Goal: Task Accomplishment & Management: Complete application form

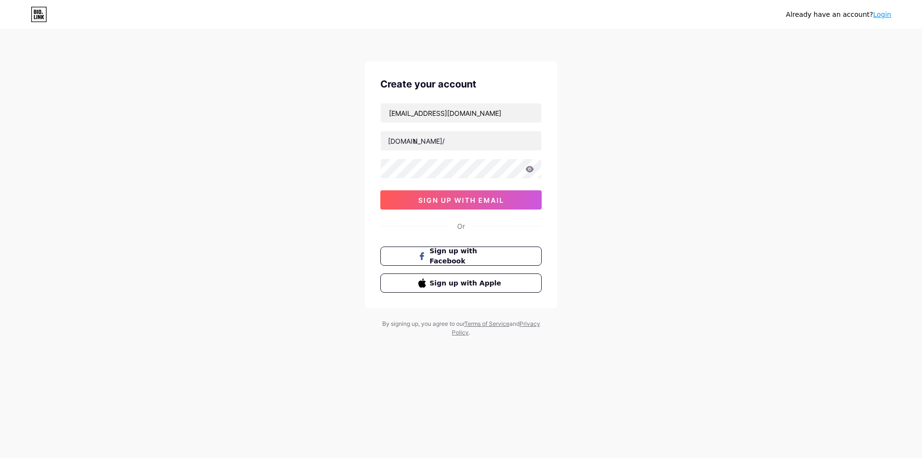
type input "t"
type input "yassin_tita"
click at [485, 200] on span "sign up with email" at bounding box center [461, 200] width 86 height 8
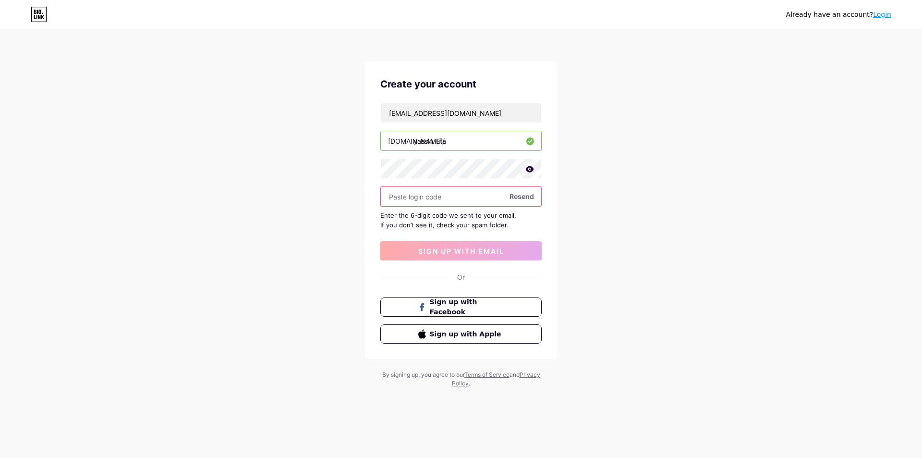
paste input "193196"
type input "193196"
click at [451, 251] on span "sign up with email" at bounding box center [461, 251] width 86 height 8
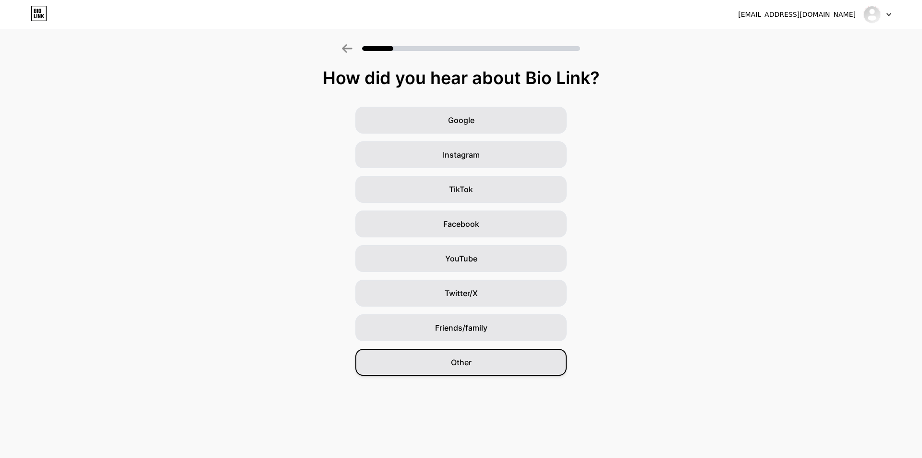
click at [495, 361] on div "Other" at bounding box center [460, 362] width 211 height 27
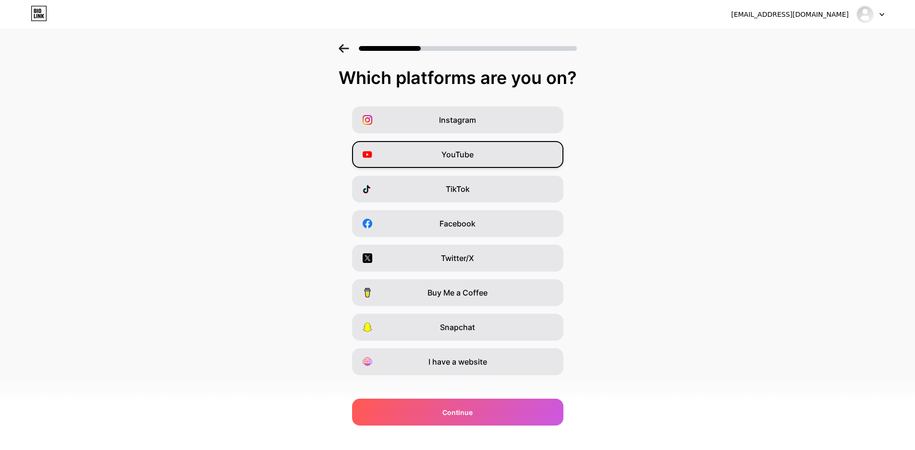
click at [493, 153] on div "YouTube" at bounding box center [457, 154] width 211 height 27
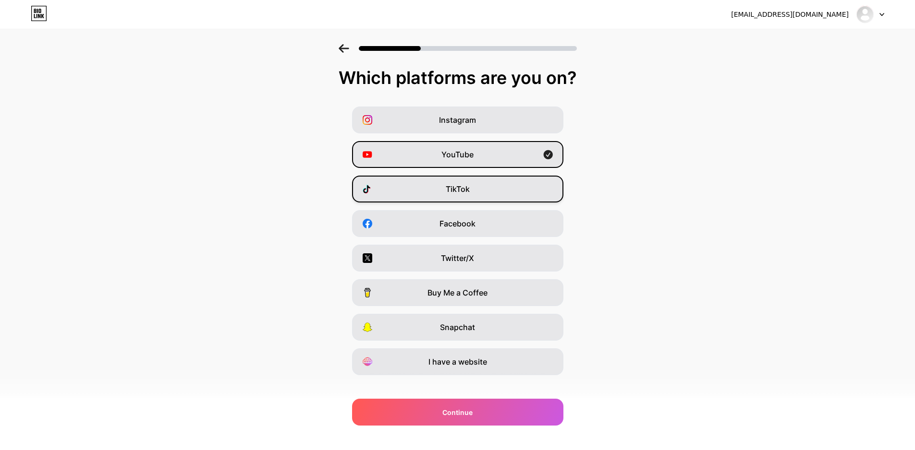
click at [487, 189] on div "TikTok" at bounding box center [457, 189] width 211 height 27
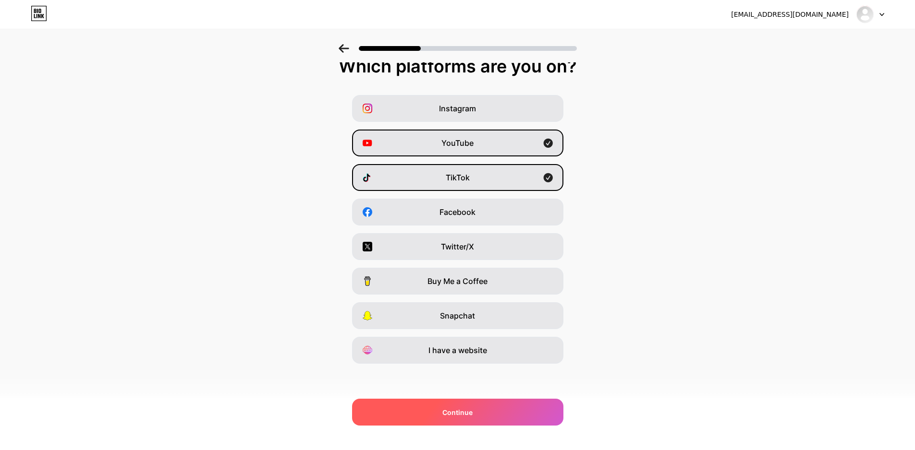
click at [507, 404] on div "Continue" at bounding box center [457, 412] width 211 height 27
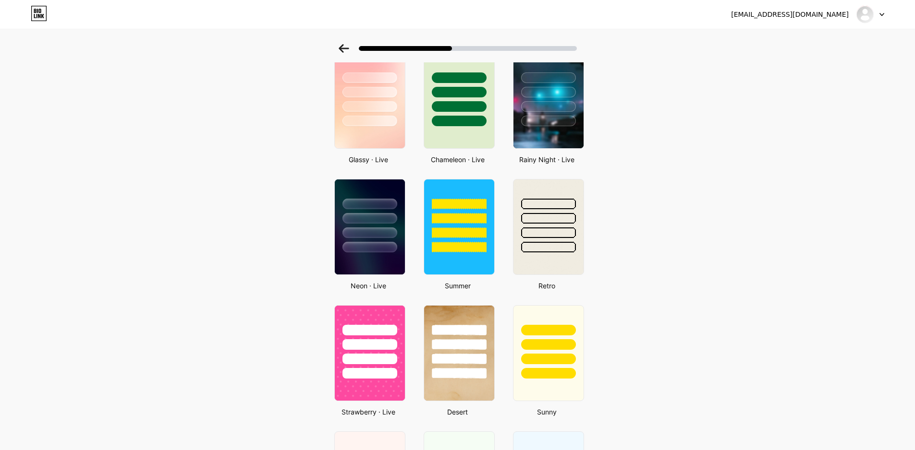
scroll to position [181, 0]
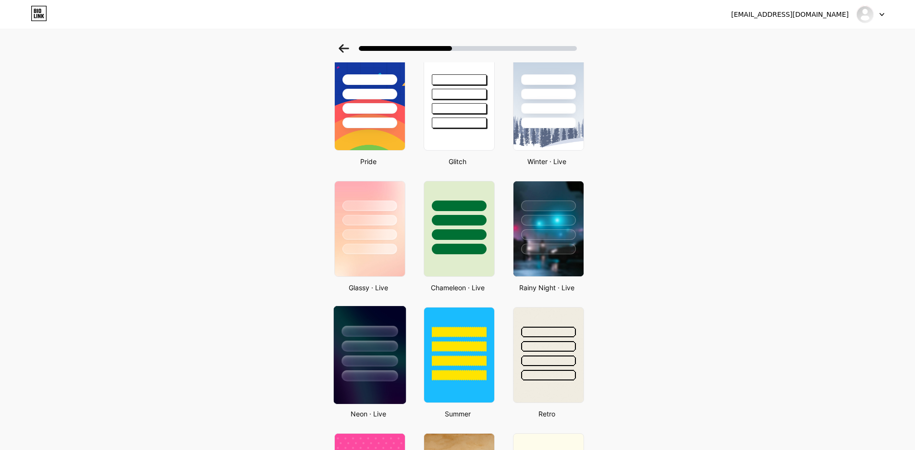
click at [366, 353] on div at bounding box center [369, 343] width 72 height 75
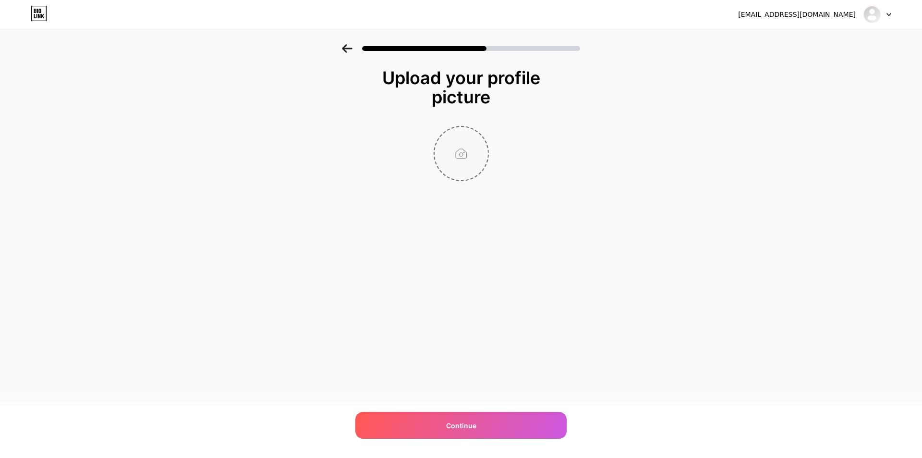
click at [467, 145] on input "file" at bounding box center [460, 153] width 53 height 53
type input "C:\fakepath\Nouveau_projet_29.png"
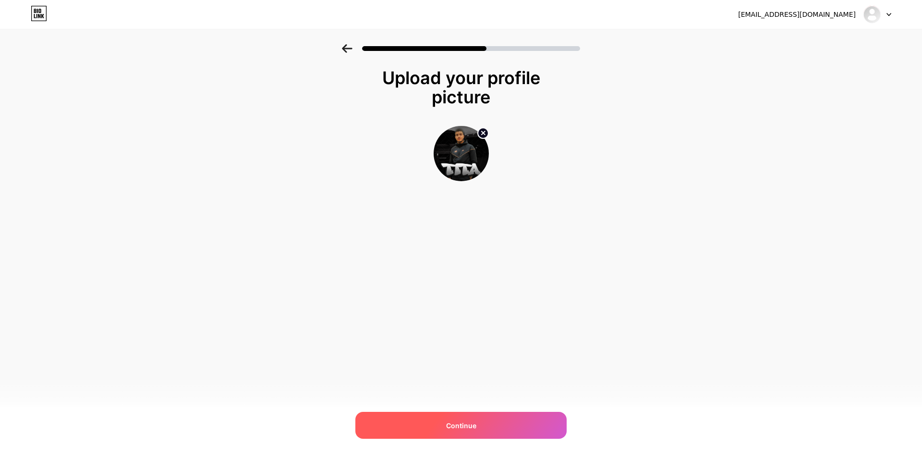
click at [525, 426] on div "Continue" at bounding box center [460, 424] width 211 height 27
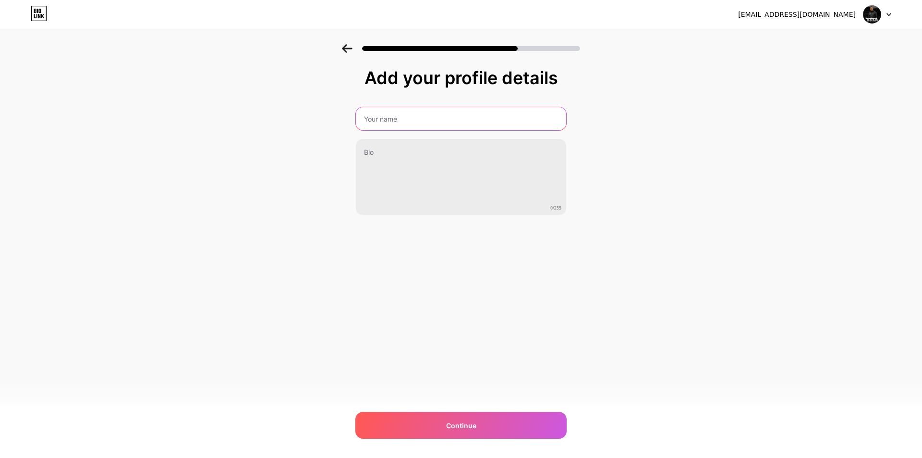
click at [467, 109] on input "text" at bounding box center [461, 118] width 210 height 23
type input "y"
type input "Y"
type input "TiTa"
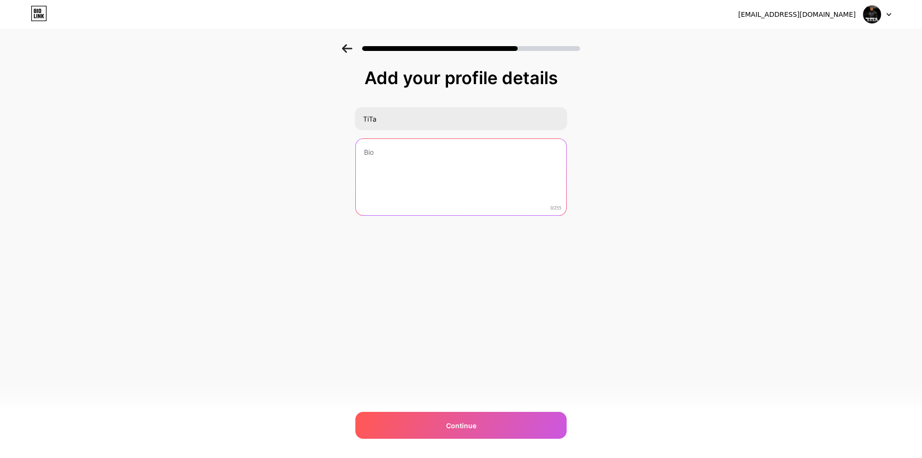
click at [463, 149] on textarea at bounding box center [461, 177] width 210 height 77
type textarea "E"
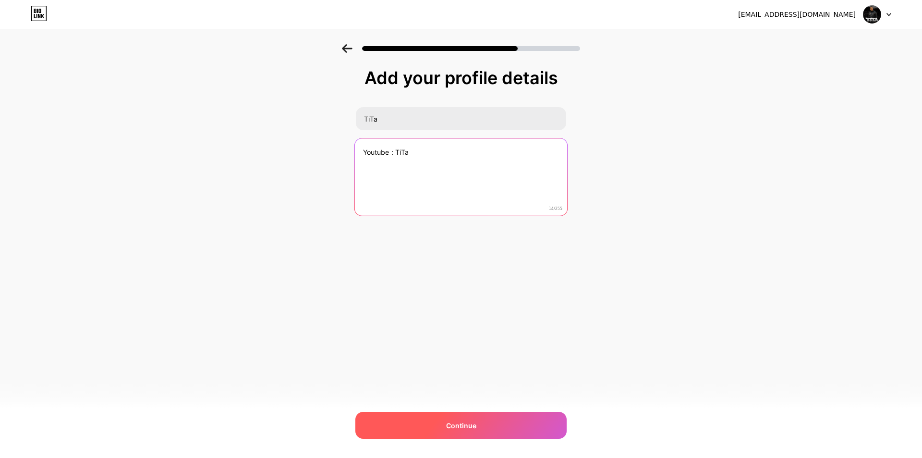
type textarea "Youtube : TiTa"
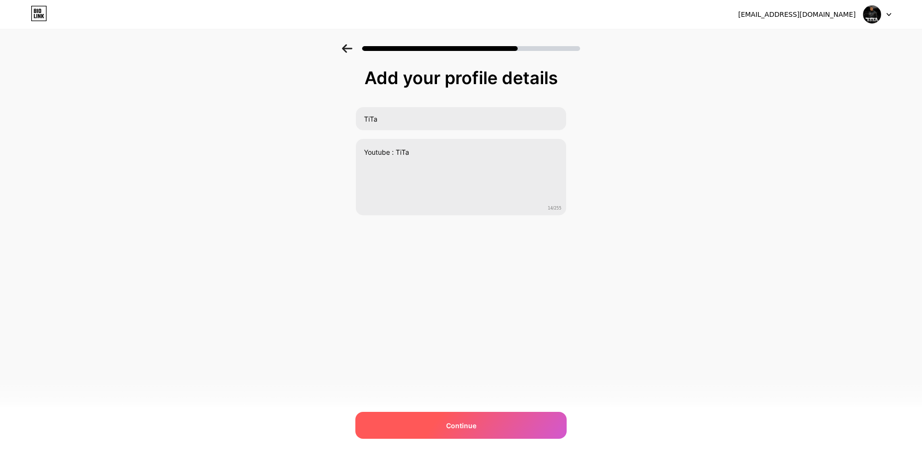
click at [535, 430] on div "Continue" at bounding box center [460, 424] width 211 height 27
click at [495, 435] on div "Continue" at bounding box center [460, 424] width 211 height 27
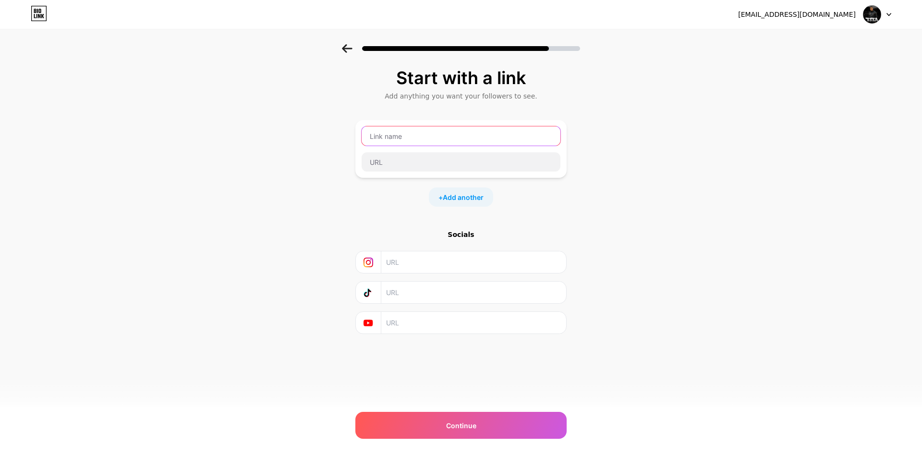
click at [438, 135] on input "text" at bounding box center [461, 135] width 199 height 19
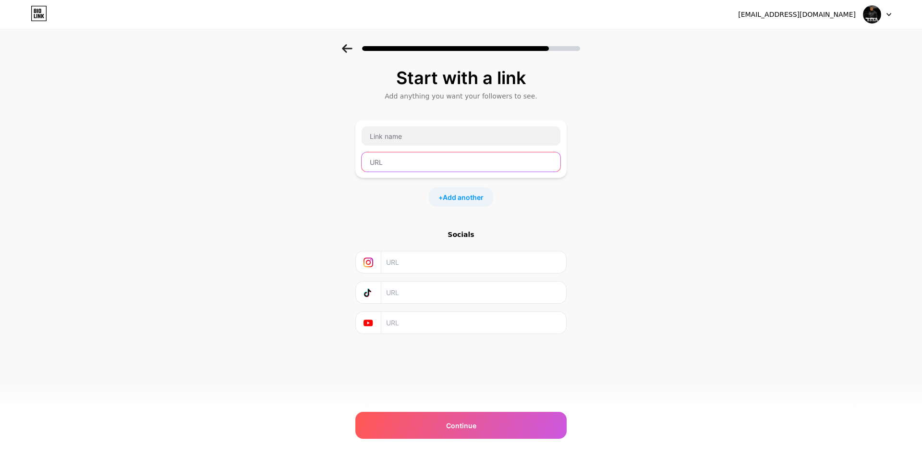
click at [487, 162] on input "text" at bounding box center [461, 161] width 199 height 19
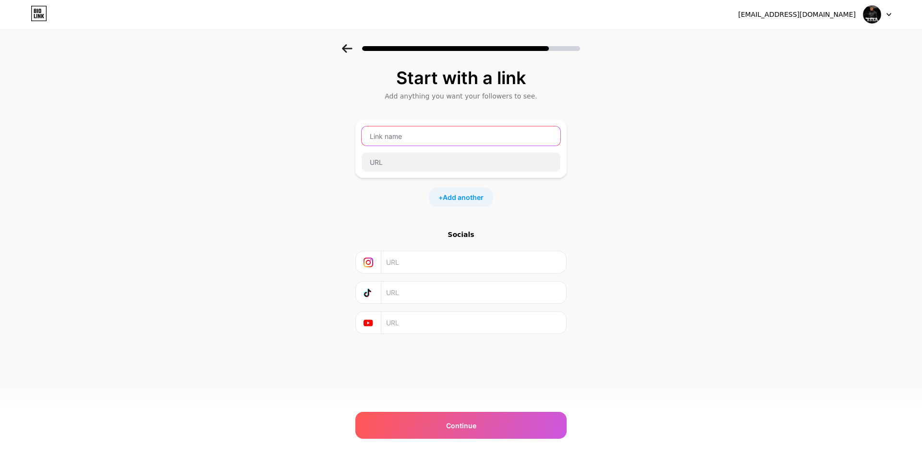
click at [484, 144] on input "text" at bounding box center [461, 135] width 199 height 19
click at [464, 195] on span "Add another" at bounding box center [463, 197] width 41 height 10
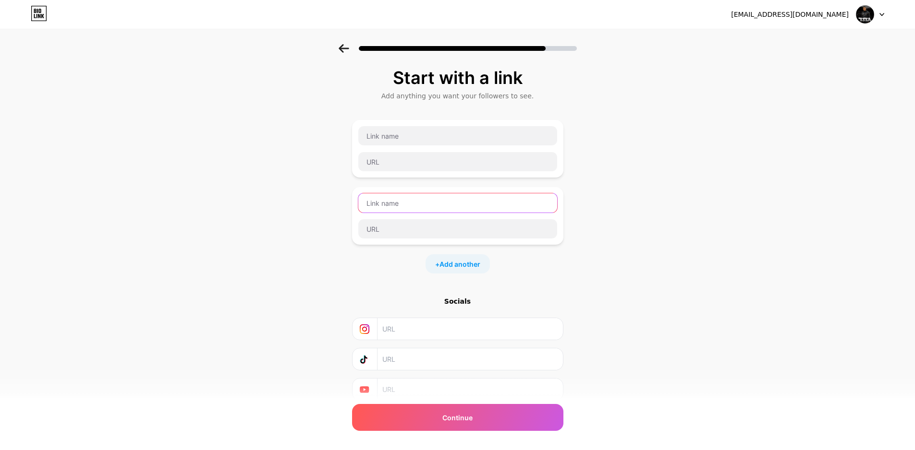
click at [449, 207] on input "text" at bounding box center [457, 202] width 199 height 19
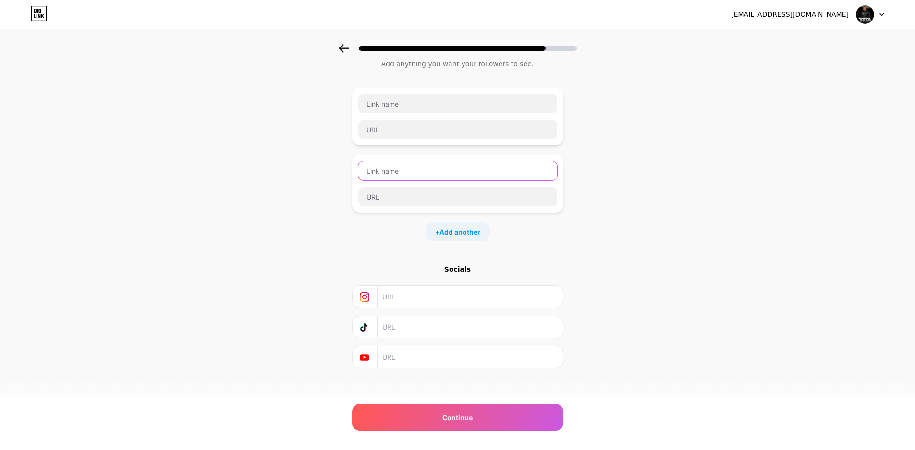
scroll to position [37, 0]
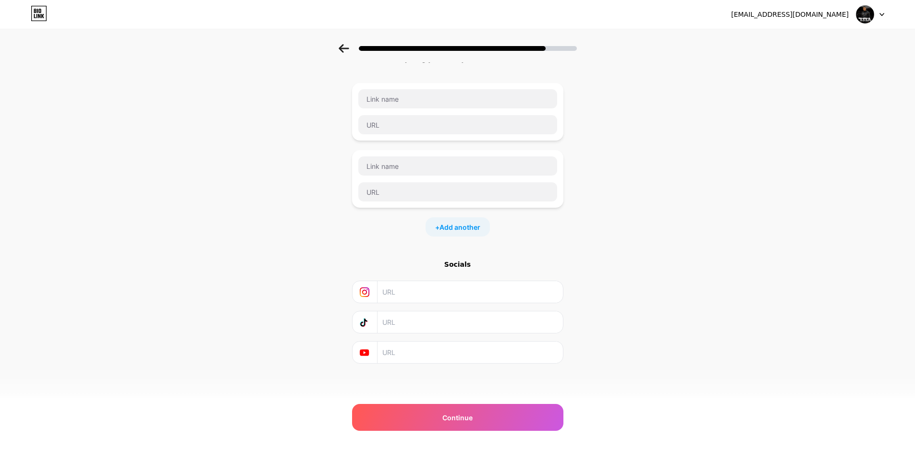
click at [418, 298] on input "text" at bounding box center [469, 292] width 174 height 22
paste input "[URL][DOMAIN_NAME]"
type input "[URL][DOMAIN_NAME]"
click at [422, 328] on input "text" at bounding box center [469, 323] width 174 height 22
paste input "[URL][DOMAIN_NAME]"
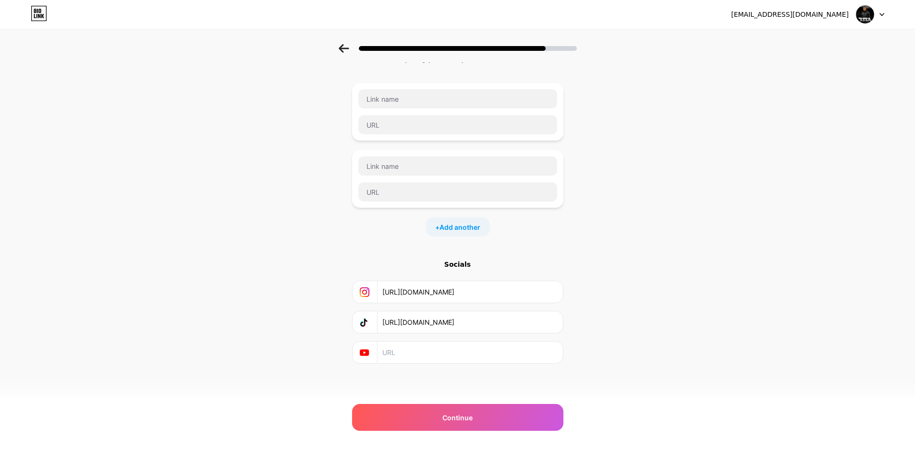
type input "[URL][DOMAIN_NAME]"
click at [422, 355] on input "text" at bounding box center [469, 353] width 174 height 22
paste input "[URL][DOMAIN_NAME]"
type input "[URL][DOMAIN_NAME]"
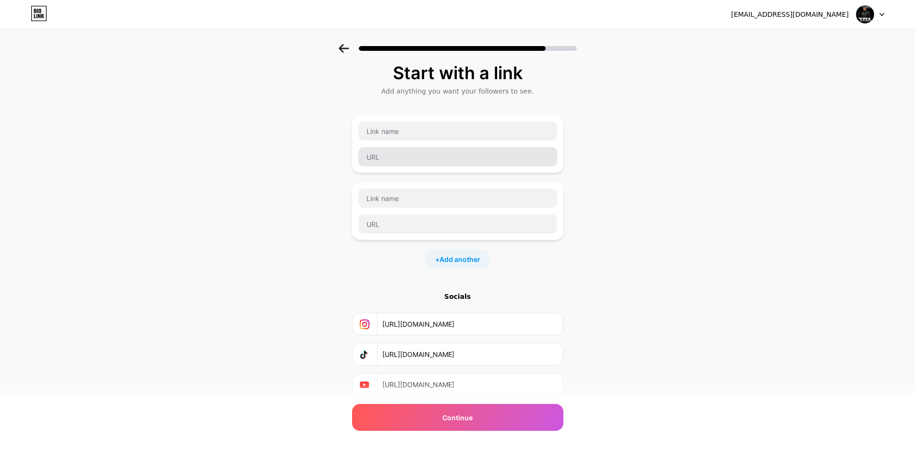
scroll to position [0, 0]
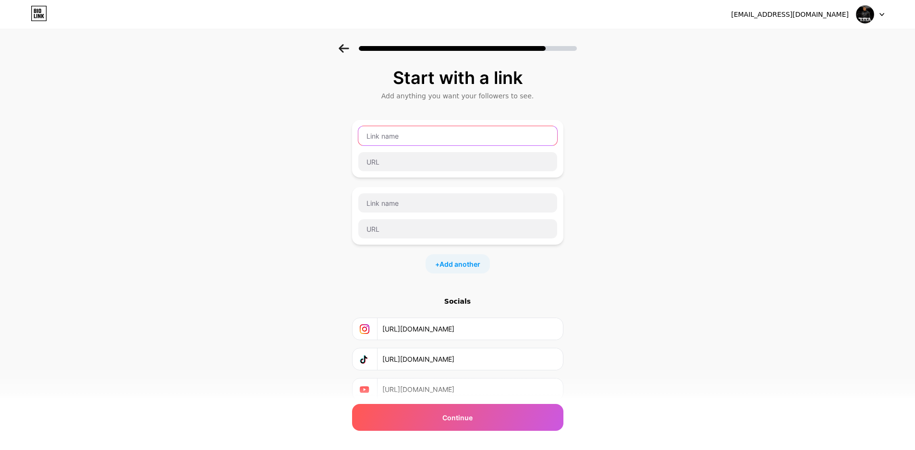
click at [483, 145] on input "text" at bounding box center [457, 135] width 199 height 19
type input "NewLife GTA V2"
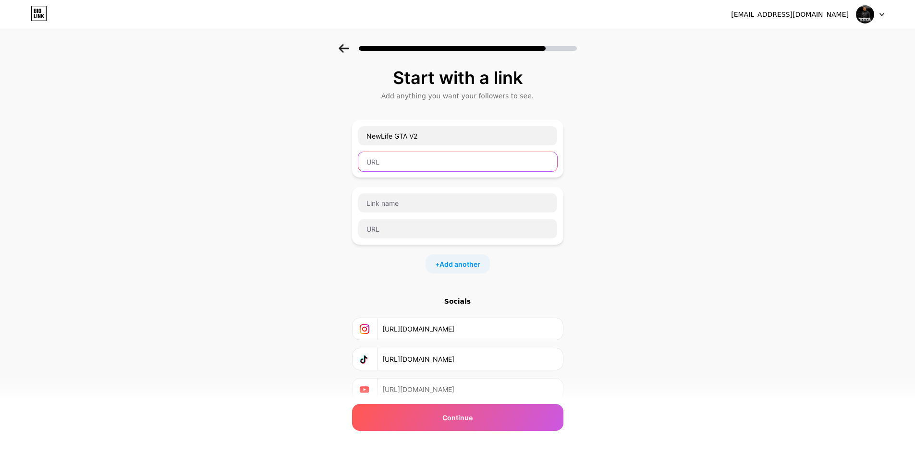
click at [494, 171] on input "text" at bounding box center [457, 161] width 199 height 19
paste input "[URL][DOMAIN_NAME]"
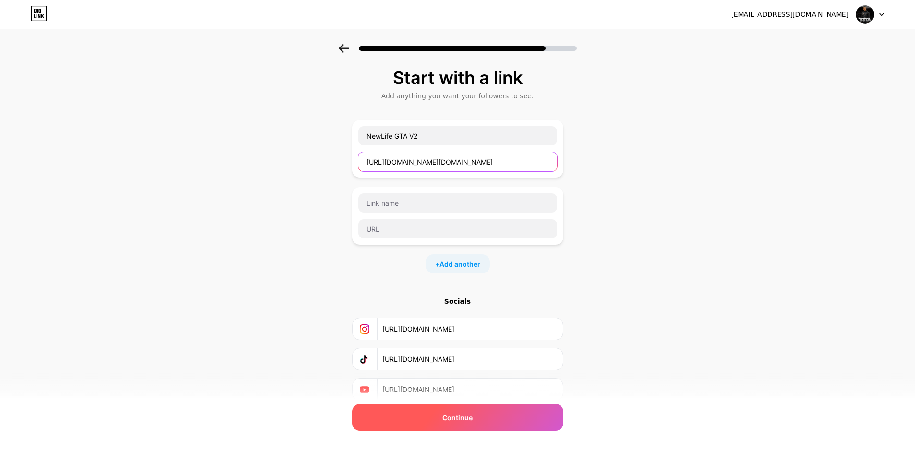
type input "[URL][DOMAIN_NAME][DOMAIN_NAME]"
click at [491, 424] on div "Continue" at bounding box center [457, 417] width 211 height 27
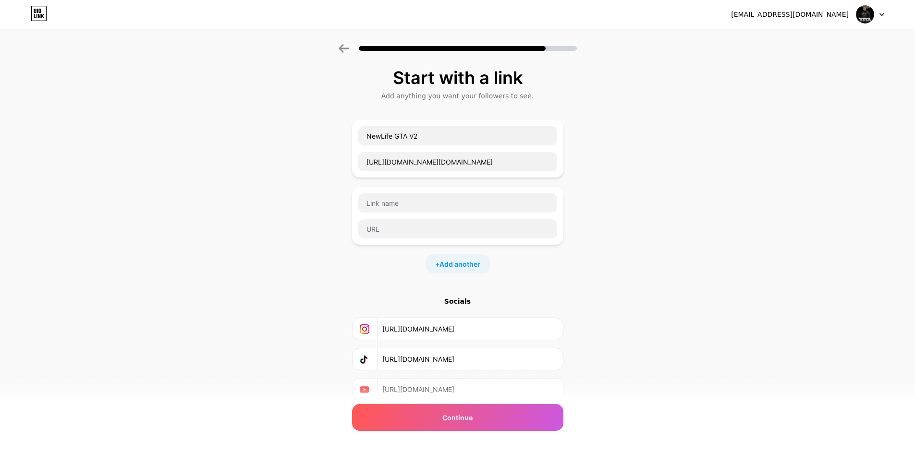
scroll to position [37, 0]
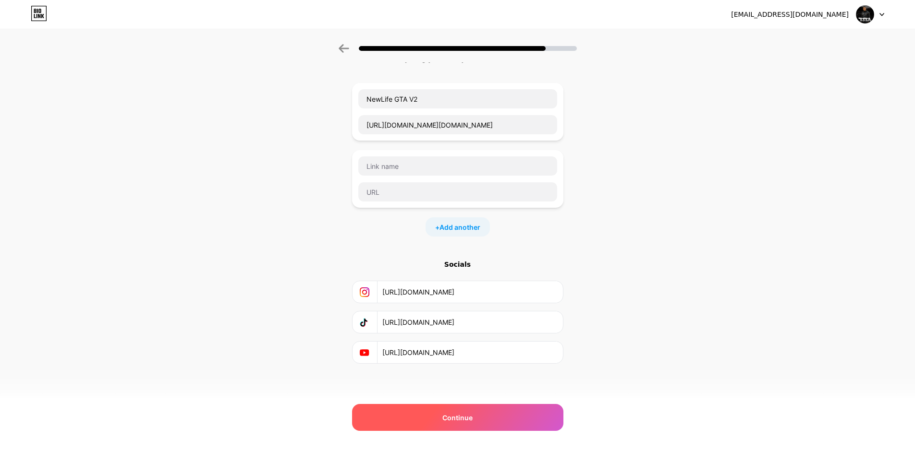
click at [510, 417] on div "Continue" at bounding box center [457, 417] width 211 height 27
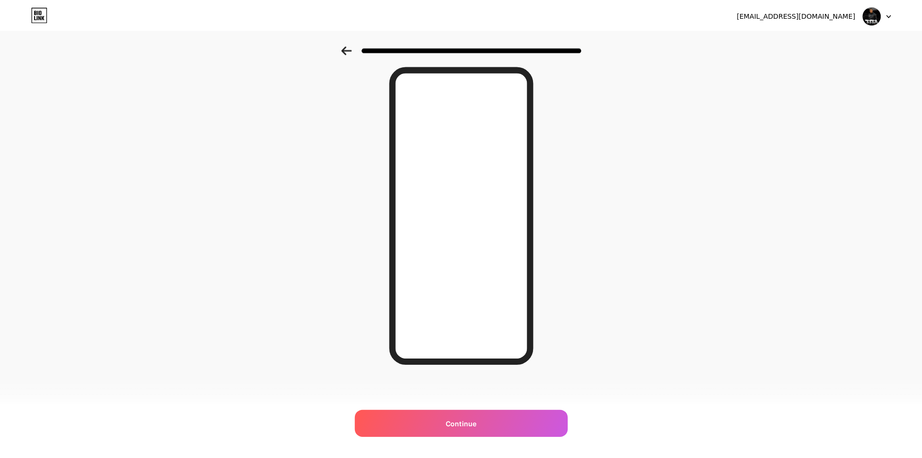
scroll to position [0, 0]
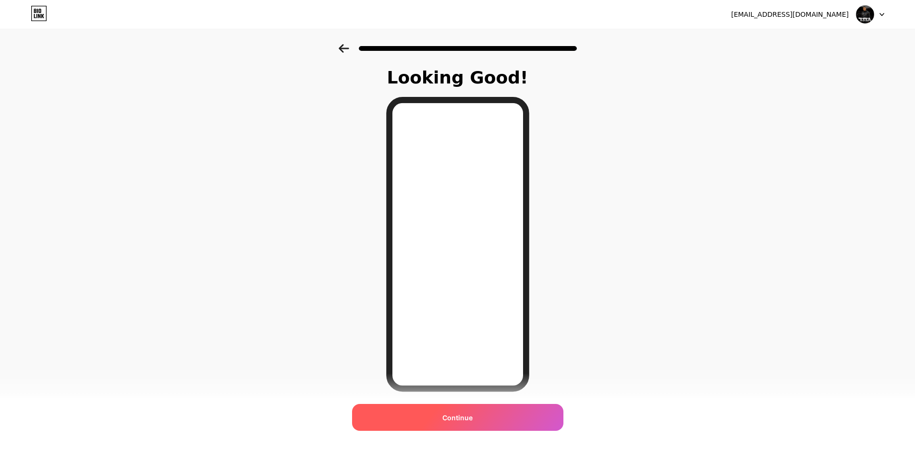
click at [494, 420] on div "Continue" at bounding box center [457, 417] width 211 height 27
